Goal: Task Accomplishment & Management: Use online tool/utility

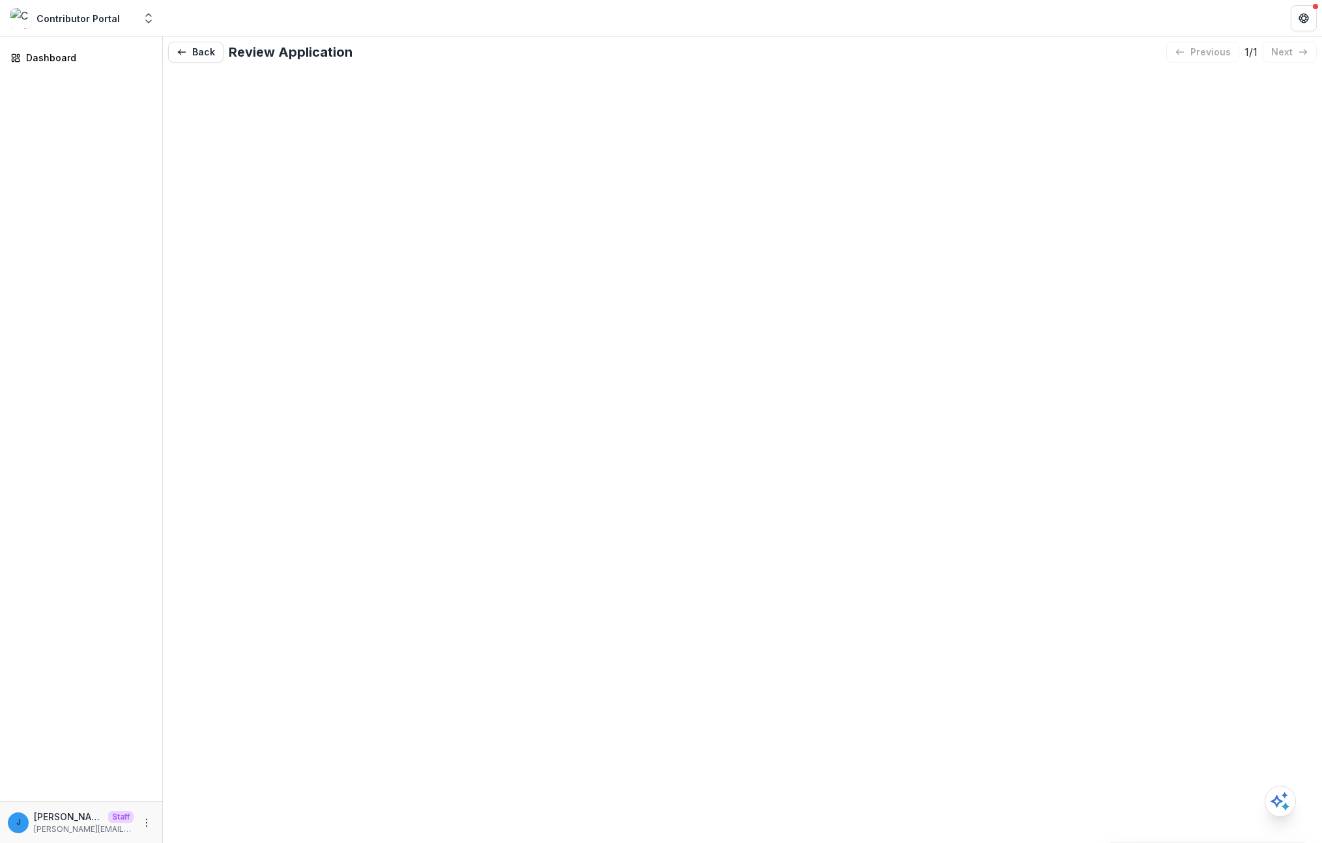
click at [521, 214] on div "Back Review Application previous 1 / 1 next" at bounding box center [742, 439] width 1159 height 807
click at [790, 207] on div "Back Review Application previous 1 / 1 next" at bounding box center [742, 439] width 1159 height 807
